Goal: Information Seeking & Learning: Understand process/instructions

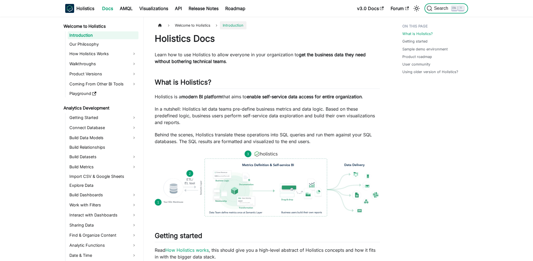
click at [466, 11] on button "Search K" at bounding box center [445, 8] width 43 height 10
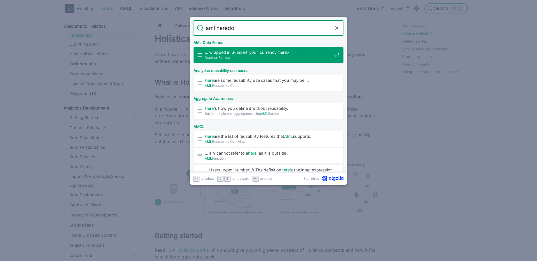
type input "aml heredoc"
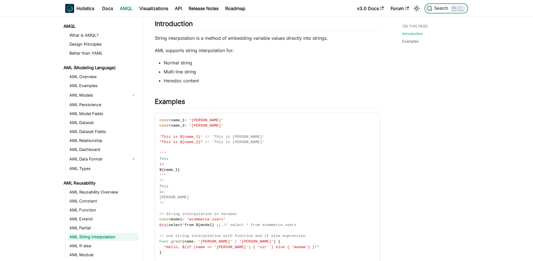
scroll to position [29, 0]
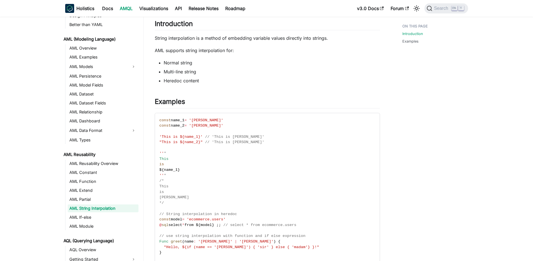
click at [169, 81] on li "Heredoc content" at bounding box center [272, 80] width 216 height 7
click at [164, 82] on li "Heredoc content" at bounding box center [272, 80] width 216 height 7
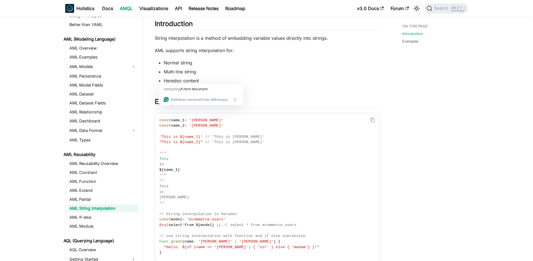
click at [201, 126] on span "'[PERSON_NAME]'" at bounding box center [206, 125] width 34 height 4
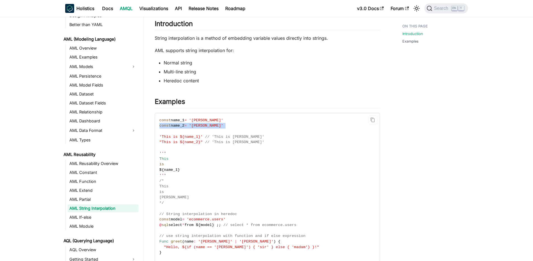
click at [201, 126] on span "'[PERSON_NAME]'" at bounding box center [206, 125] width 34 height 4
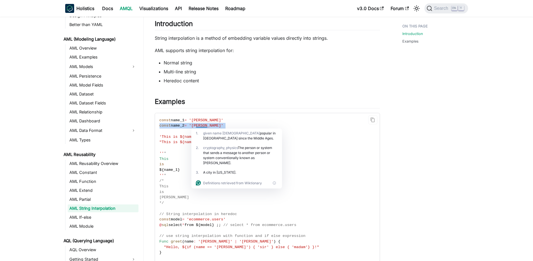
click at [201, 126] on span "'[PERSON_NAME]'" at bounding box center [206, 125] width 34 height 4
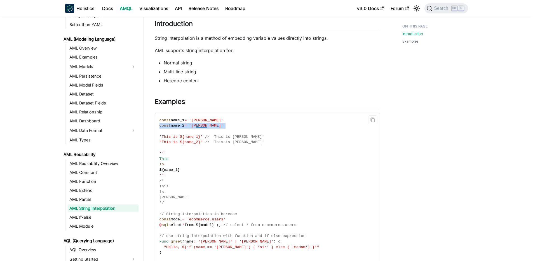
click at [201, 126] on span "'[PERSON_NAME]'" at bounding box center [206, 125] width 34 height 4
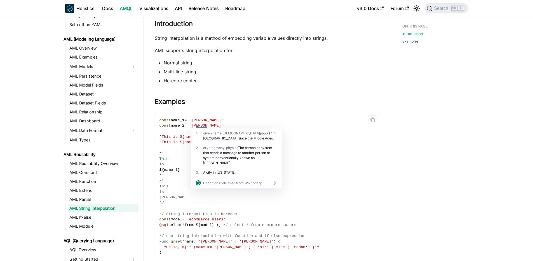
click at [203, 123] on code "const name_1 = '[PERSON_NAME]' const name_2 = '[PERSON_NAME]' 'This is ${name_1…" at bounding box center [267, 189] width 224 height 152
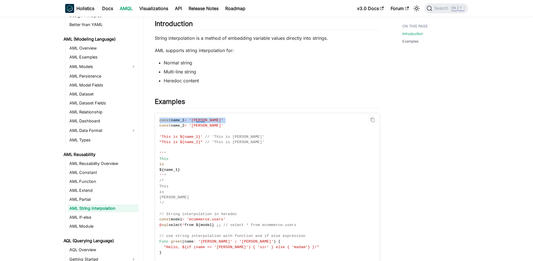
click at [203, 123] on code "const name_1 = '[PERSON_NAME]' const name_2 = '[PERSON_NAME]' 'This is ${name_1…" at bounding box center [267, 189] width 224 height 152
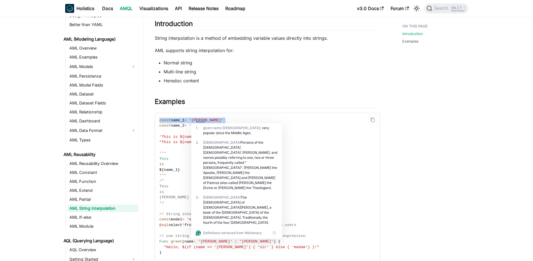
click at [203, 123] on code "const name_1 = '[PERSON_NAME]' const name_2 = '[PERSON_NAME]' 'This is ${name_1…" at bounding box center [267, 189] width 224 height 152
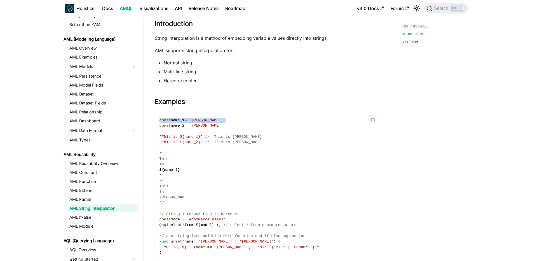
click at [203, 123] on code "const name_1 = '[PERSON_NAME]' const name_2 = '[PERSON_NAME]' 'This is ${name_1…" at bounding box center [267, 189] width 224 height 152
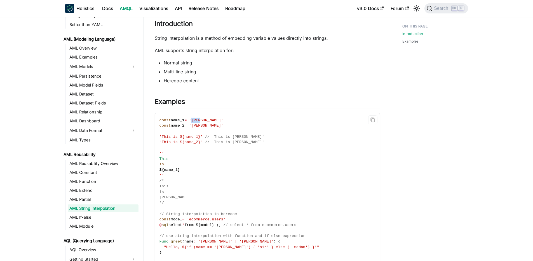
click at [203, 123] on code "const name_1 = '[PERSON_NAME]' const name_2 = '[PERSON_NAME]' 'This is ${name_1…" at bounding box center [267, 189] width 224 height 152
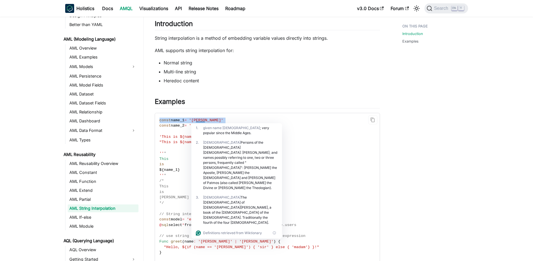
click at [203, 123] on code "const name_1 = '[PERSON_NAME]' const name_2 = '[PERSON_NAME]' 'This is ${name_1…" at bounding box center [267, 189] width 224 height 152
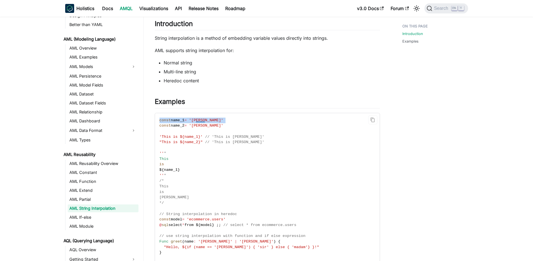
click at [203, 123] on code "const name_1 = '[PERSON_NAME]' const name_2 = '[PERSON_NAME]' 'This is ${name_1…" at bounding box center [267, 189] width 224 height 152
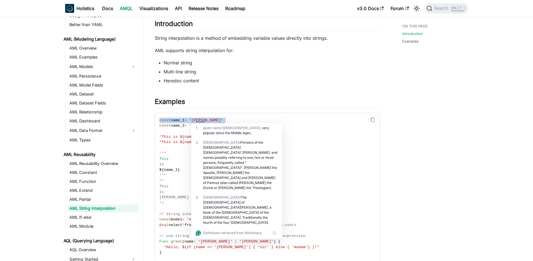
click at [203, 123] on code "const name_1 = '[PERSON_NAME]' const name_2 = '[PERSON_NAME]' 'This is ${name_1…" at bounding box center [267, 189] width 224 height 152
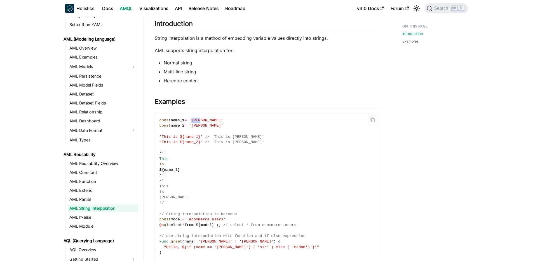
click at [203, 123] on code "const name_1 = '[PERSON_NAME]' const name_2 = '[PERSON_NAME]' 'This is ${name_1…" at bounding box center [267, 189] width 224 height 152
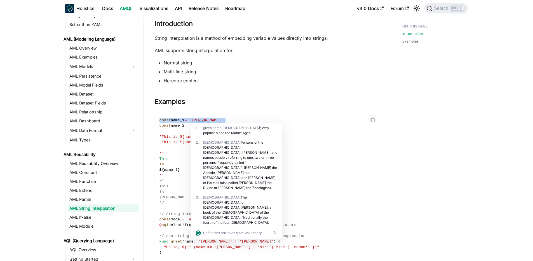
click at [203, 123] on code "const name_1 = '[PERSON_NAME]' const name_2 = '[PERSON_NAME]' 'This is ${name_1…" at bounding box center [267, 189] width 224 height 152
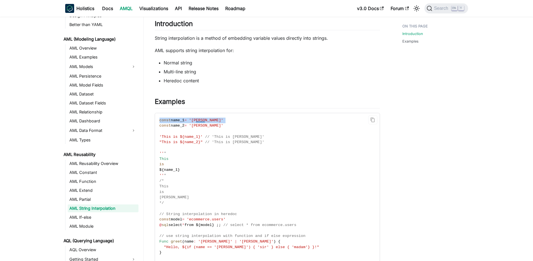
click at [203, 123] on code "const name_1 = '[PERSON_NAME]' const name_2 = '[PERSON_NAME]' 'This is ${name_1…" at bounding box center [267, 189] width 224 height 152
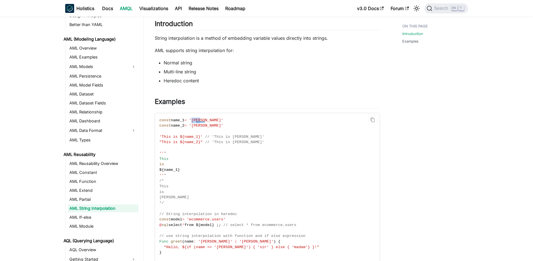
click at [203, 123] on code "const name_1 = '[PERSON_NAME]' const name_2 = '[PERSON_NAME]' 'This is ${name_1…" at bounding box center [267, 189] width 224 height 152
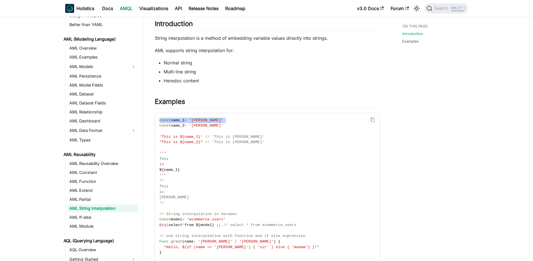
click at [203, 123] on code "const name_1 = '[PERSON_NAME]' const name_2 = '[PERSON_NAME]' 'This is ${name_1…" at bounding box center [267, 189] width 224 height 152
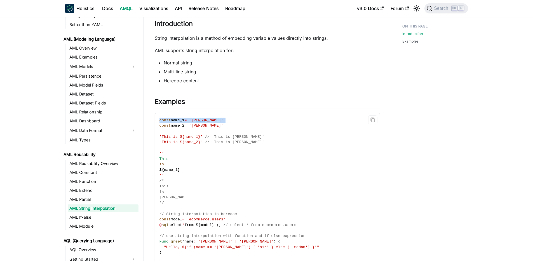
click at [203, 123] on code "const name_1 = '[PERSON_NAME]' const name_2 = '[PERSON_NAME]' 'This is ${name_1…" at bounding box center [267, 189] width 224 height 152
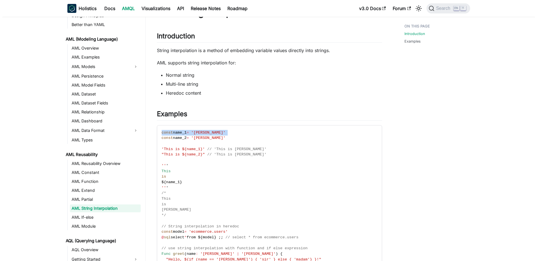
scroll to position [0, 0]
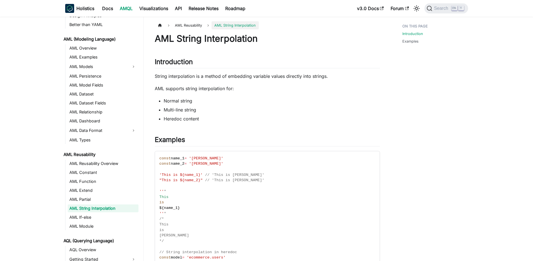
click at [181, 117] on li "Heredoc content" at bounding box center [272, 118] width 216 height 7
click at [178, 111] on li "Multi-line string" at bounding box center [272, 109] width 216 height 7
click at [173, 122] on li "Heredoc content" at bounding box center [272, 118] width 216 height 7
copy li "Heredoc"
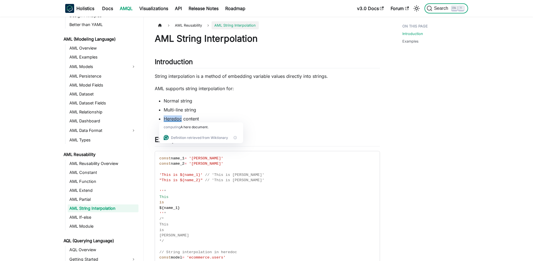
click at [444, 10] on span "Search" at bounding box center [441, 8] width 19 height 5
click at [443, 6] on span "Search" at bounding box center [439, 9] width 25 height 6
click at [447, 7] on span "Search" at bounding box center [441, 8] width 19 height 5
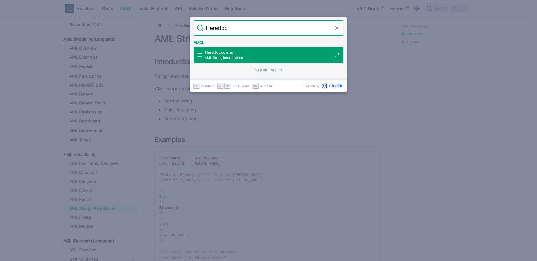
type input "Heredoc"
click at [264, 71] on link "See all 1 results" at bounding box center [269, 70] width 28 height 6
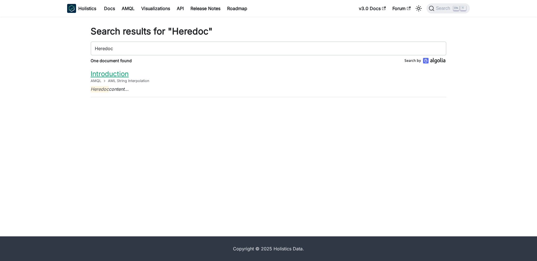
click at [109, 77] on link "Introduction​" at bounding box center [110, 74] width 38 height 8
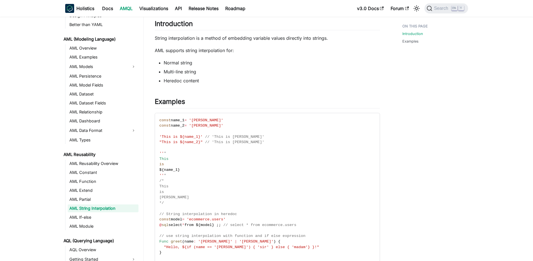
scroll to position [62, 0]
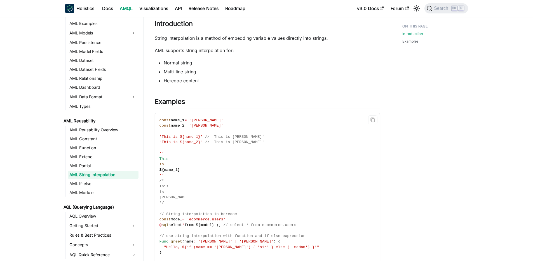
click at [224, 141] on span "// 'This is [PERSON_NAME]'" at bounding box center [234, 142] width 59 height 4
click at [174, 145] on code "const name_1 = '[PERSON_NAME]' const name_2 = '[PERSON_NAME]' 'This is ${name_1…" at bounding box center [267, 189] width 224 height 152
drag, startPoint x: 210, startPoint y: 147, endPoint x: 251, endPoint y: 159, distance: 42.4
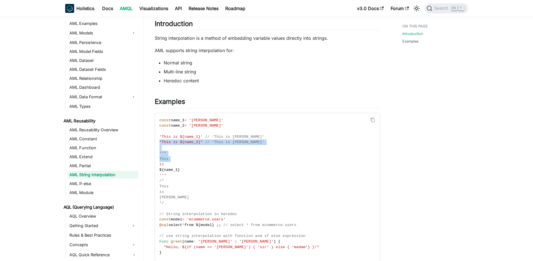
click at [251, 159] on code "const name_1 = '[PERSON_NAME]' const name_2 = '[PERSON_NAME]' 'This is ${name_1…" at bounding box center [267, 189] width 224 height 152
click at [252, 156] on code "const name_1 = '[PERSON_NAME]' const name_2 = '[PERSON_NAME]' 'This is ${name_1…" at bounding box center [267, 189] width 224 height 152
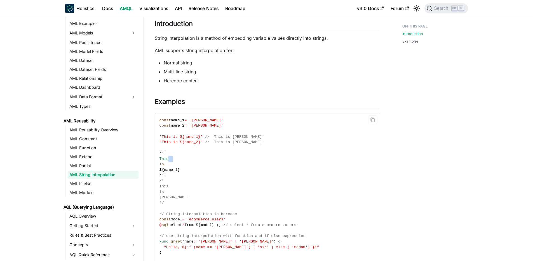
click at [252, 156] on code "const name_1 = '[PERSON_NAME]' const name_2 = '[PERSON_NAME]' 'This is ${name_1…" at bounding box center [267, 189] width 224 height 152
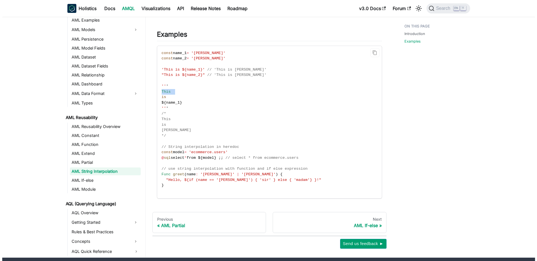
scroll to position [126, 0]
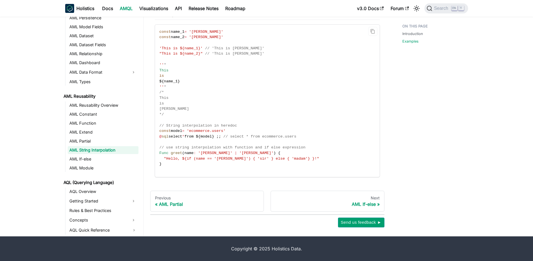
click at [239, 154] on span "'[PERSON_NAME]'" at bounding box center [256, 153] width 34 height 4
click at [191, 151] on span "name" at bounding box center [188, 153] width 9 height 4
drag, startPoint x: 160, startPoint y: 153, endPoint x: 233, endPoint y: 157, distance: 72.9
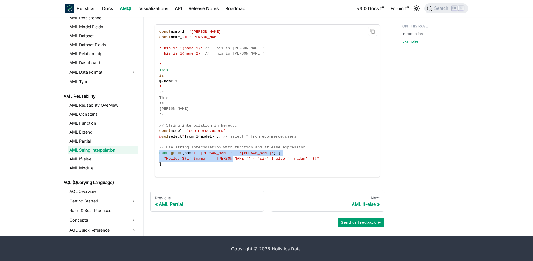
click at [233, 157] on code "const name_1 = '[PERSON_NAME]' const name_2 = '[PERSON_NAME]' 'This is ${name_1…" at bounding box center [267, 101] width 224 height 152
click at [233, 157] on span ""Hello, ${if (name == '[PERSON_NAME]') { 'sir' } else { 'madam'} }!"" at bounding box center [241, 158] width 155 height 4
click at [234, 145] on span "// use string interpolation with function and if else expression" at bounding box center [232, 147] width 146 height 4
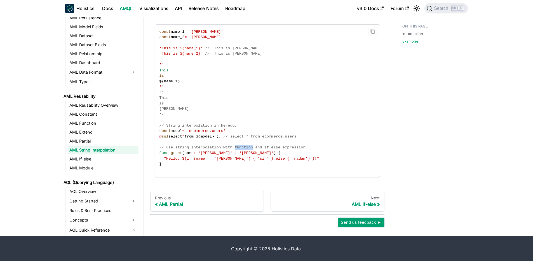
click at [234, 145] on span "// use string interpolation with function and if else expression" at bounding box center [232, 147] width 146 height 4
click at [227, 146] on span "// use string interpolation with function and if else expression" at bounding box center [232, 147] width 146 height 4
drag, startPoint x: 190, startPoint y: 145, endPoint x: 283, endPoint y: 147, distance: 93.2
click at [283, 147] on span "// use string interpolation with function and if else expression" at bounding box center [232, 147] width 146 height 4
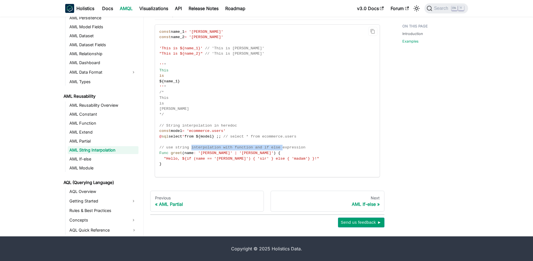
click at [283, 147] on span "// use string interpolation with function and if else expression" at bounding box center [232, 147] width 146 height 4
click at [280, 144] on code "const name_1 = '[PERSON_NAME]' const name_2 = '[PERSON_NAME]' 'This is ${name_1…" at bounding box center [267, 101] width 224 height 152
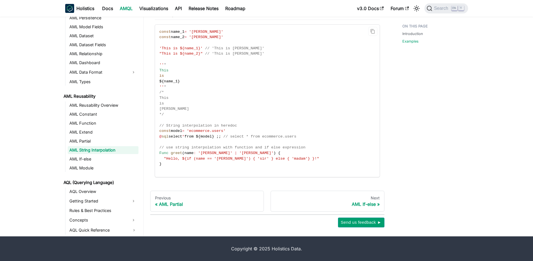
click at [270, 147] on span "// use string interpolation with function and if else expression" at bounding box center [232, 147] width 146 height 4
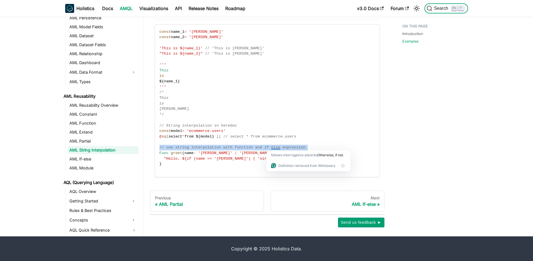
click at [454, 12] on button "Search K" at bounding box center [445, 8] width 43 height 10
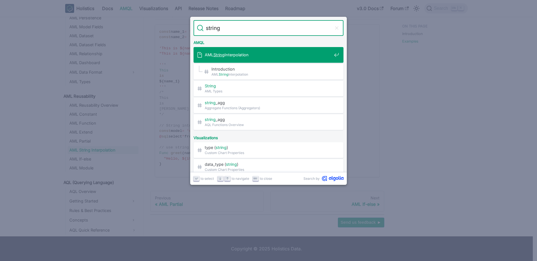
type input "string"
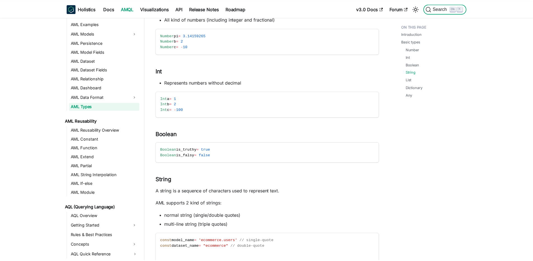
scroll to position [283, 0]
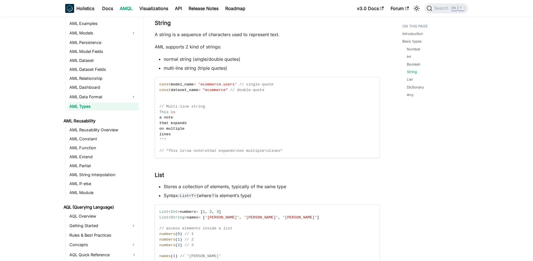
click at [190, 66] on li "multi-line string (triple quotes)" at bounding box center [272, 68] width 216 height 7
click at [160, 74] on div "AML Types Introduction ​ AML includes a powerful type system that enables both …" at bounding box center [267, 96] width 225 height 692
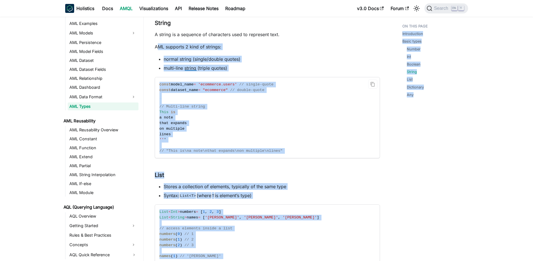
click at [255, 122] on code "const model_name = 'ecommerce.users' // single-quote const dataset_name = "ecom…" at bounding box center [267, 117] width 224 height 81
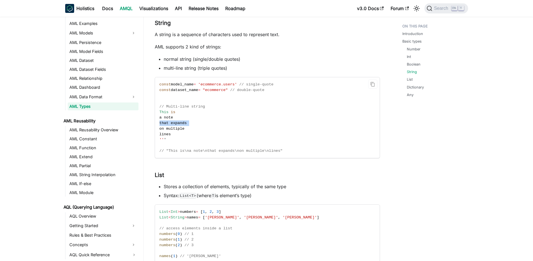
click at [255, 122] on code "const model_name = 'ecommerce.users' // single-quote const dataset_name = "ecom…" at bounding box center [267, 117] width 224 height 81
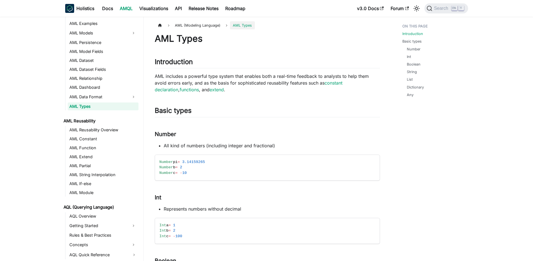
scroll to position [29, 0]
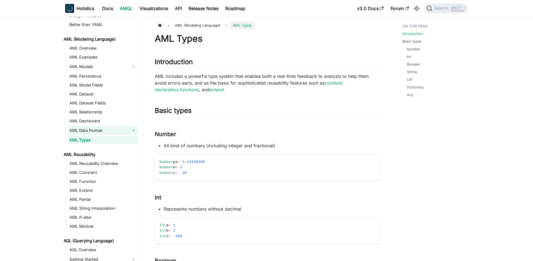
click at [93, 128] on link "AML Data Format" at bounding box center [98, 130] width 61 height 9
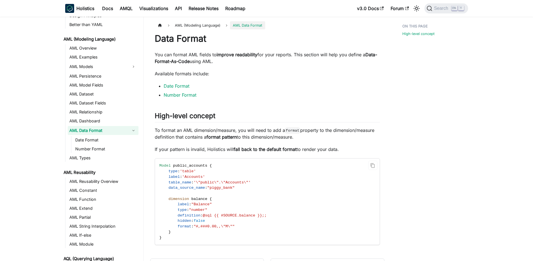
click at [200, 170] on code "Model public_accounts { type : 'table' label : 'Accounts' table_name : '\"publi…" at bounding box center [267, 201] width 224 height 86
click at [195, 171] on span "'table'" at bounding box center [188, 171] width 16 height 4
click at [194, 171] on span "'table'" at bounding box center [188, 171] width 16 height 4
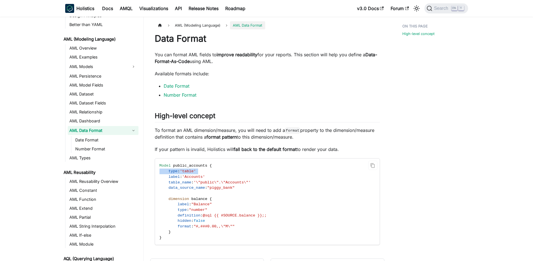
click at [194, 171] on span "'table'" at bounding box center [188, 171] width 16 height 4
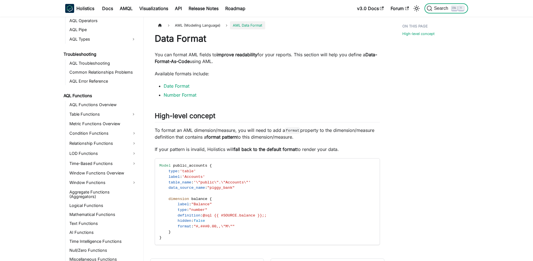
click at [446, 7] on span "Search" at bounding box center [441, 8] width 19 height 5
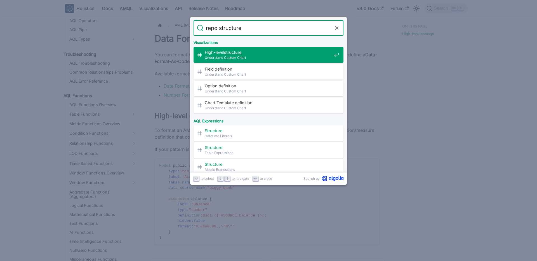
type input "repo structure"
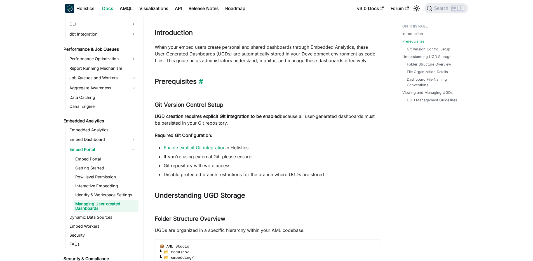
scroll to position [134, 0]
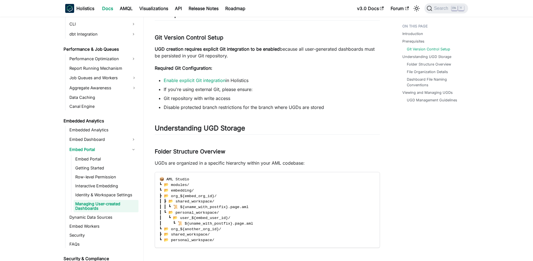
click at [184, 149] on h3 "Folder Structure Overview ​" at bounding box center [267, 151] width 225 height 7
click at [182, 151] on h3 "Folder Structure Overview ​" at bounding box center [267, 151] width 225 height 7
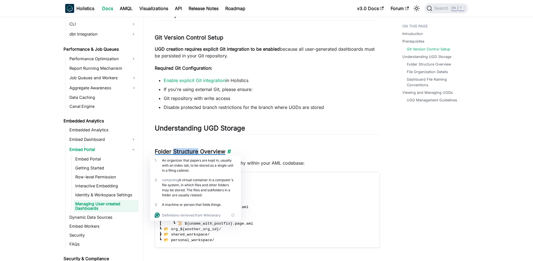
click at [182, 151] on h3 "Folder Structure Overview ​" at bounding box center [267, 151] width 225 height 7
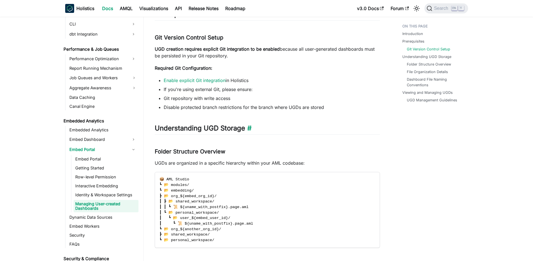
click at [214, 129] on h2 "Understanding UGD Storage ​" at bounding box center [267, 129] width 225 height 11
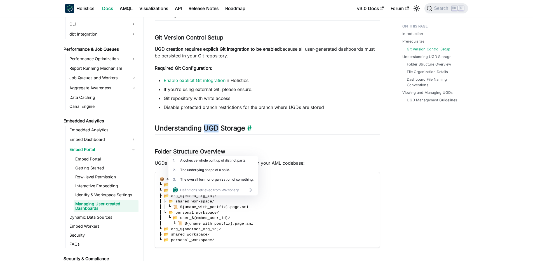
click at [214, 129] on h2 "Understanding UGD Storage ​" at bounding box center [267, 129] width 225 height 11
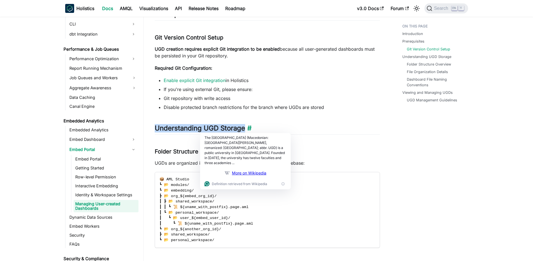
click at [210, 131] on h2 "Understanding UGD Storage ​" at bounding box center [267, 129] width 225 height 11
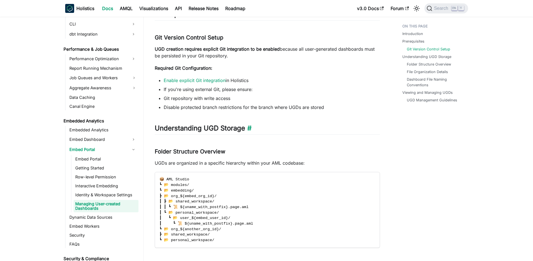
click at [212, 129] on h2 "Understanding UGD Storage ​" at bounding box center [267, 129] width 225 height 11
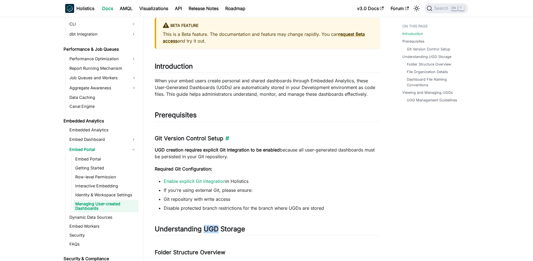
scroll to position [0, 0]
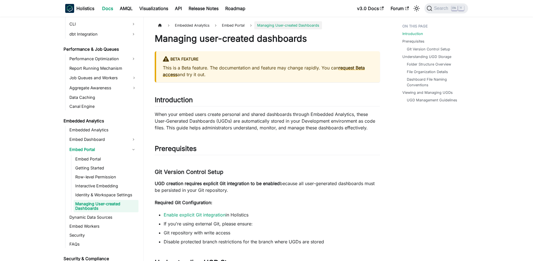
click at [229, 124] on p "When your embed users create personal and shared dashboards through Embedded An…" at bounding box center [267, 121] width 225 height 20
click at [230, 126] on p "When your embed users create personal and shared dashboards through Embedded An…" at bounding box center [267, 121] width 225 height 20
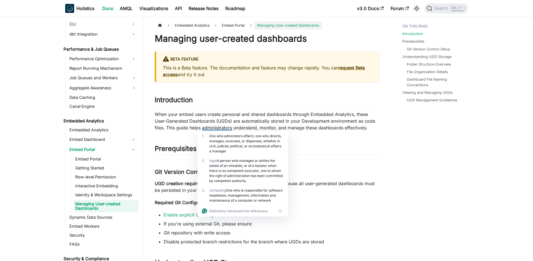
click at [236, 118] on p "When your embed users create personal and shared dashboards through Embedded An…" at bounding box center [267, 121] width 225 height 20
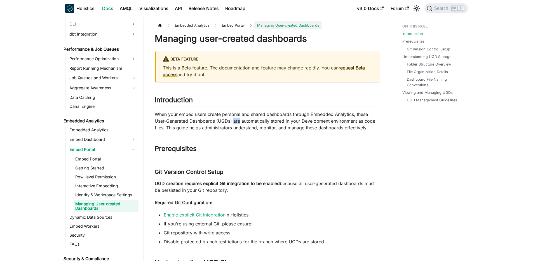
click at [236, 118] on p "When your embed users create personal and shared dashboards through Embedded An…" at bounding box center [267, 121] width 225 height 20
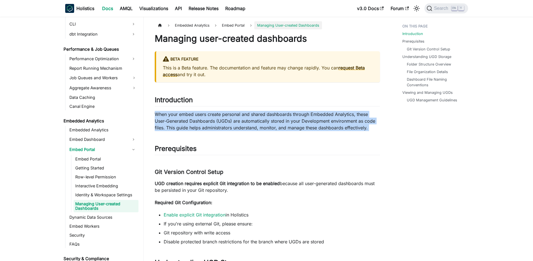
click at [236, 118] on p "When your embed users create personal and shared dashboards through Embedded An…" at bounding box center [267, 121] width 225 height 20
click at [203, 119] on p "When your embed users create personal and shared dashboards through Embedded An…" at bounding box center [267, 121] width 225 height 20
click at [288, 112] on p "When your embed users create personal and shared dashboards through Embedded An…" at bounding box center [267, 121] width 225 height 20
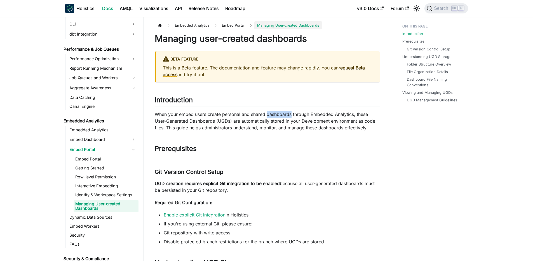
click at [288, 112] on p "When your embed users create personal and shared dashboards through Embedded An…" at bounding box center [267, 121] width 225 height 20
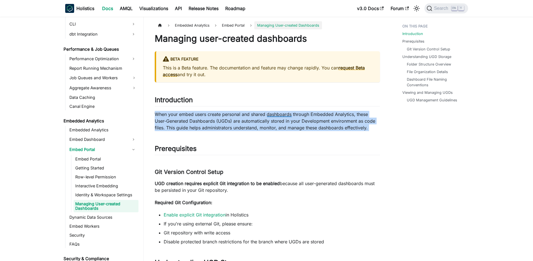
click at [288, 112] on p "When your embed users create personal and shared dashboards through Embedded An…" at bounding box center [267, 121] width 225 height 20
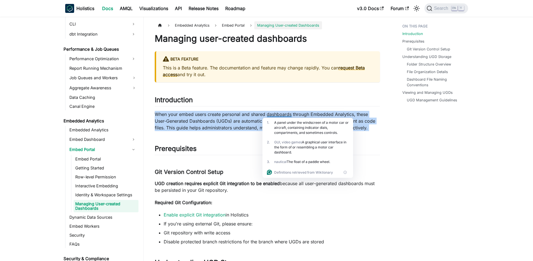
click at [232, 116] on p "When your embed users create personal and shared dashboards through Embedded An…" at bounding box center [267, 121] width 225 height 20
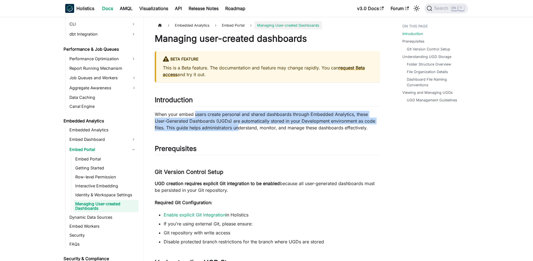
drag, startPoint x: 195, startPoint y: 115, endPoint x: 240, endPoint y: 129, distance: 46.6
click at [240, 129] on p "When your embed users create personal and shared dashboards through Embedded An…" at bounding box center [267, 121] width 225 height 20
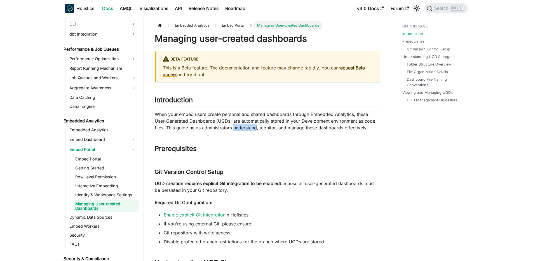
click at [240, 129] on p "When your embed users create personal and shared dashboards through Embedded An…" at bounding box center [267, 121] width 225 height 20
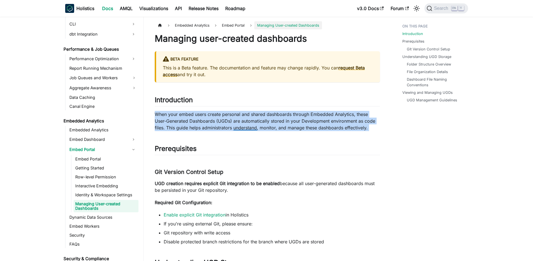
click at [240, 129] on p "When your embed users create personal and shared dashboards through Embedded An…" at bounding box center [267, 121] width 225 height 20
click at [241, 122] on p "When your embed users create personal and shared dashboards through Embedded An…" at bounding box center [267, 121] width 225 height 20
drag, startPoint x: 226, startPoint y: 116, endPoint x: 314, endPoint y: 125, distance: 89.2
click at [314, 125] on p "When your embed users create personal and shared dashboards through Embedded An…" at bounding box center [267, 121] width 225 height 20
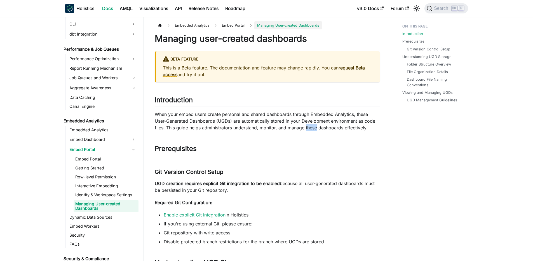
click at [314, 125] on p "When your embed users create personal and shared dashboards through Embedded An…" at bounding box center [267, 121] width 225 height 20
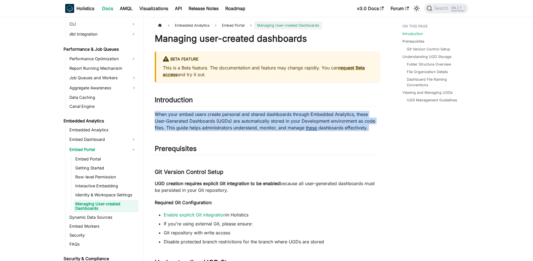
click at [314, 125] on p "When your embed users create personal and shared dashboards through Embedded An…" at bounding box center [267, 121] width 225 height 20
click at [305, 126] on p "When your embed users create personal and shared dashboards through Embedded An…" at bounding box center [267, 121] width 225 height 20
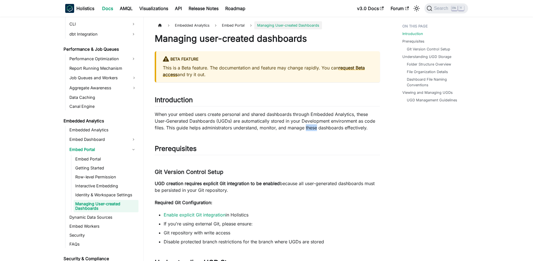
click at [305, 126] on p "When your embed users create personal and shared dashboards through Embedded An…" at bounding box center [267, 121] width 225 height 20
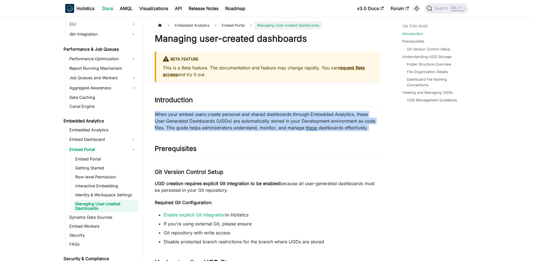
click at [305, 126] on p "When your embed users create personal and shared dashboards through Embedded An…" at bounding box center [267, 121] width 225 height 20
click at [275, 127] on p "When your embed users create personal and shared dashboards through Embedded An…" at bounding box center [267, 121] width 225 height 20
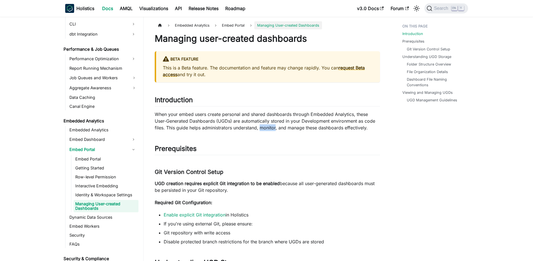
click at [275, 127] on p "When your embed users create personal and shared dashboards through Embedded An…" at bounding box center [267, 121] width 225 height 20
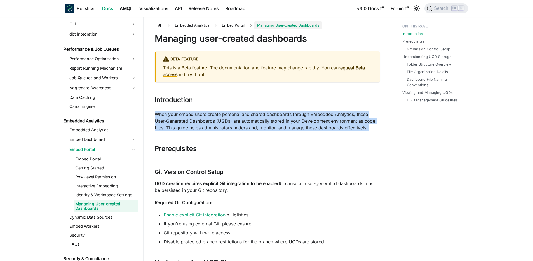
click at [275, 127] on p "When your embed users create personal and shared dashboards through Embedded An…" at bounding box center [267, 121] width 225 height 20
click at [252, 128] on p "When your embed users create personal and shared dashboards through Embedded An…" at bounding box center [267, 121] width 225 height 20
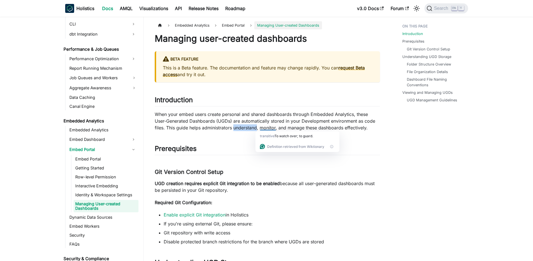
click at [252, 128] on p "When your embed users create personal and shared dashboards through Embedded An…" at bounding box center [267, 121] width 225 height 20
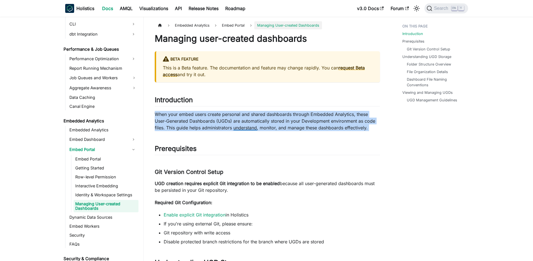
click at [252, 128] on p "When your embed users create personal and shared dashboards through Embedded An…" at bounding box center [267, 121] width 225 height 20
click at [249, 127] on p "When your embed users create personal and shared dashboards through Embedded An…" at bounding box center [267, 121] width 225 height 20
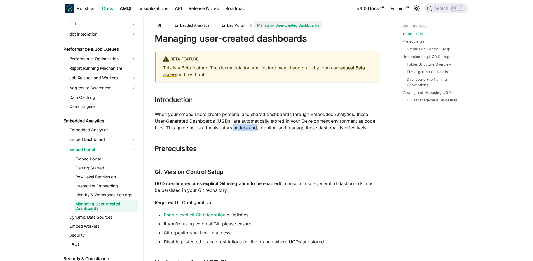
click at [249, 127] on p "When your embed users create personal and shared dashboards through Embedded An…" at bounding box center [267, 121] width 225 height 20
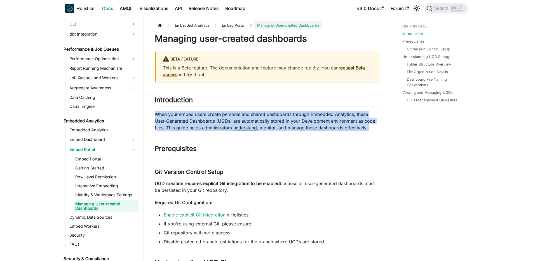
click at [249, 127] on p "When your embed users create personal and shared dashboards through Embedded An…" at bounding box center [267, 121] width 225 height 20
click at [231, 21] on link "Embed Portal" at bounding box center [233, 25] width 28 height 8
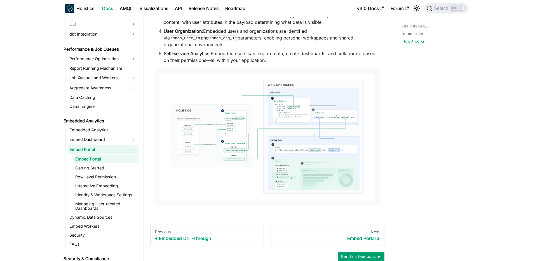
scroll to position [464, 0]
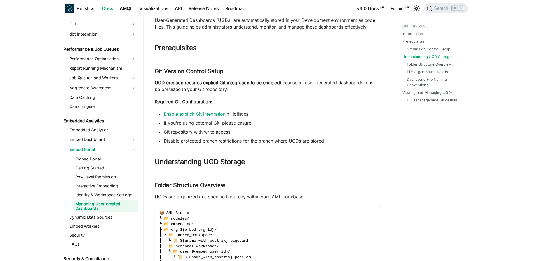
scroll to position [168, 0]
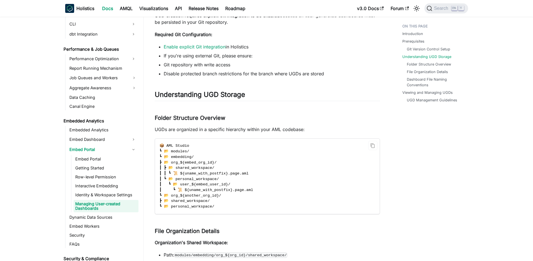
click at [198, 191] on span "┃ ┗ 📜 ${uname_with_postfix}.page.aml" at bounding box center [206, 190] width 94 height 4
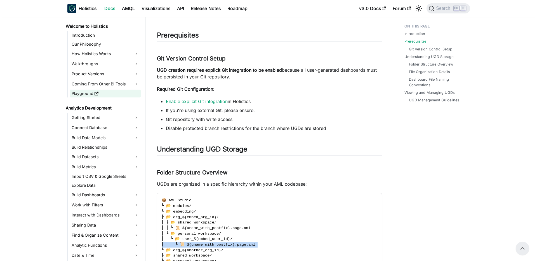
scroll to position [0, 0]
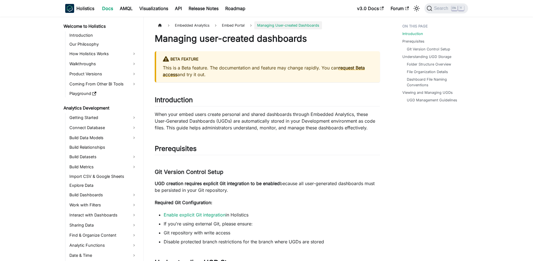
drag, startPoint x: 246, startPoint y: 78, endPoint x: 393, endPoint y: 63, distance: 147.7
click at [247, 78] on div "BETA FEATURE This is a Beta feature. The documentation and feature may change r…" at bounding box center [267, 66] width 225 height 31
click at [436, 6] on span "Search" at bounding box center [441, 8] width 19 height 5
